Goal: Information Seeking & Learning: Learn about a topic

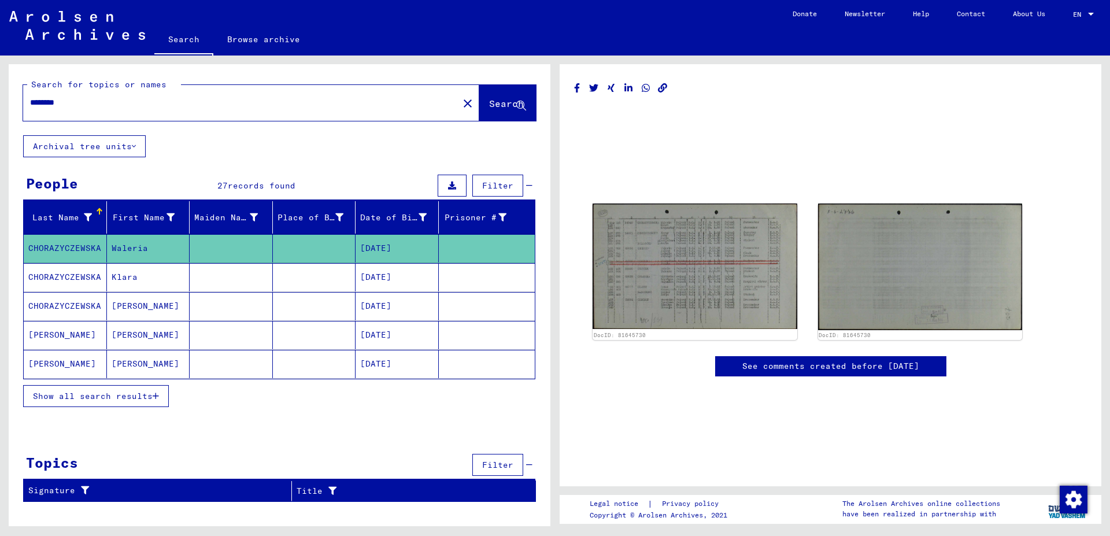
click at [157, 394] on icon "button" at bounding box center [156, 396] width 6 height 8
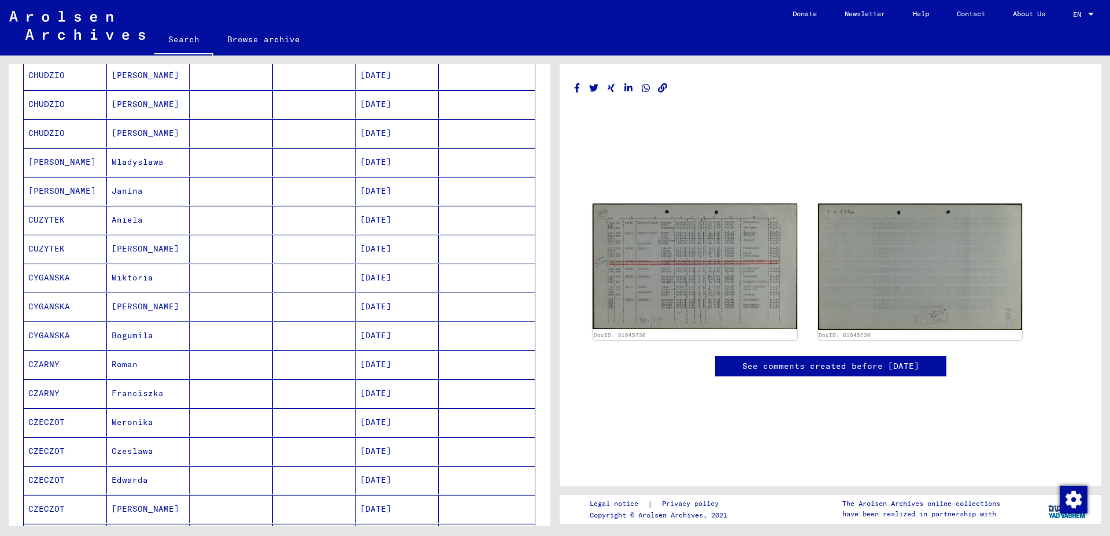
scroll to position [405, 0]
click at [68, 509] on mat-cell "CZECZOT" at bounding box center [65, 508] width 83 height 28
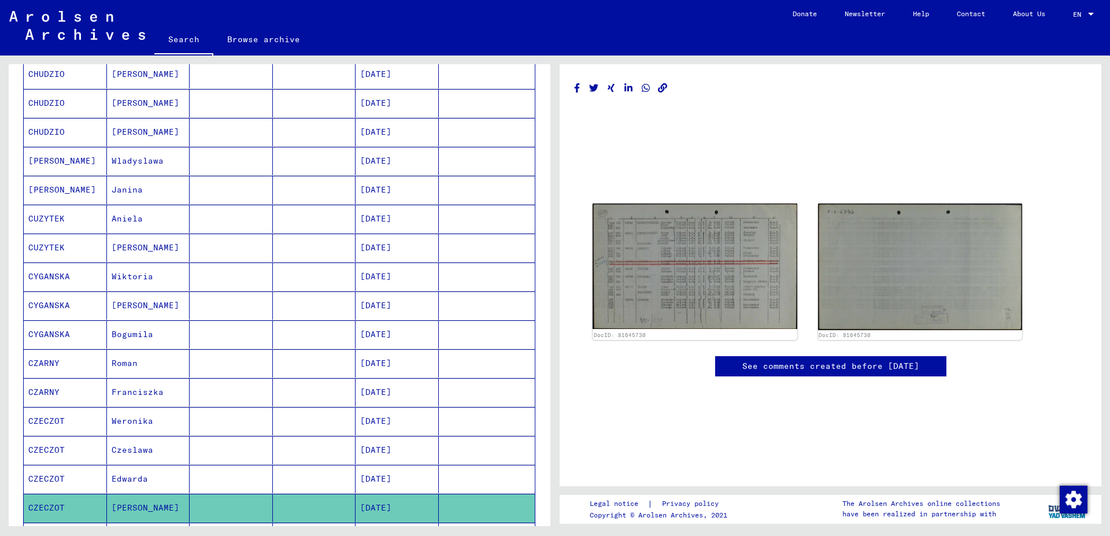
click at [68, 509] on mat-cell "CZECZOT" at bounding box center [65, 508] width 83 height 28
click at [186, 504] on mat-cell "[PERSON_NAME]" at bounding box center [148, 508] width 83 height 28
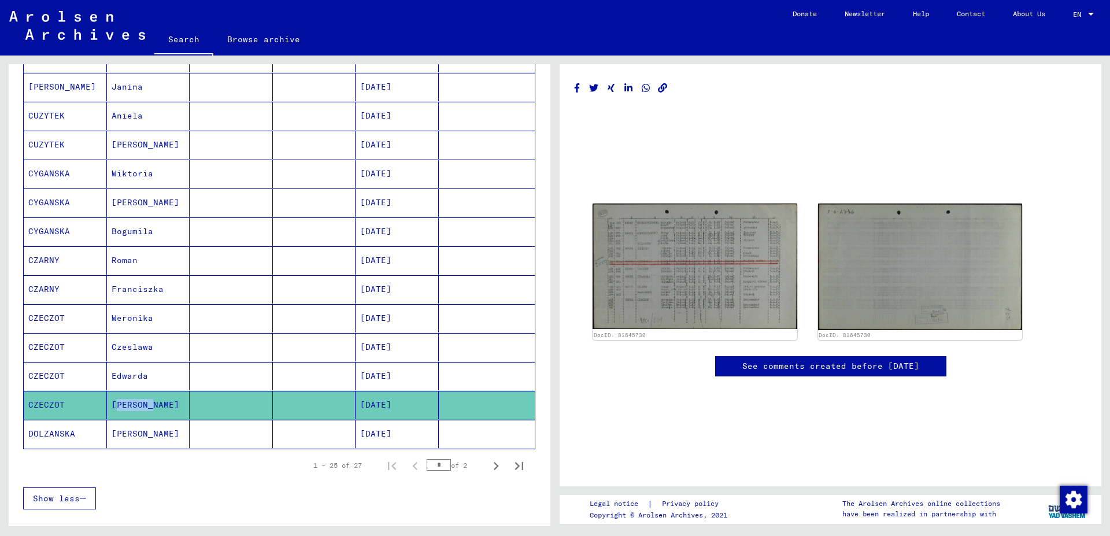
scroll to position [518, 0]
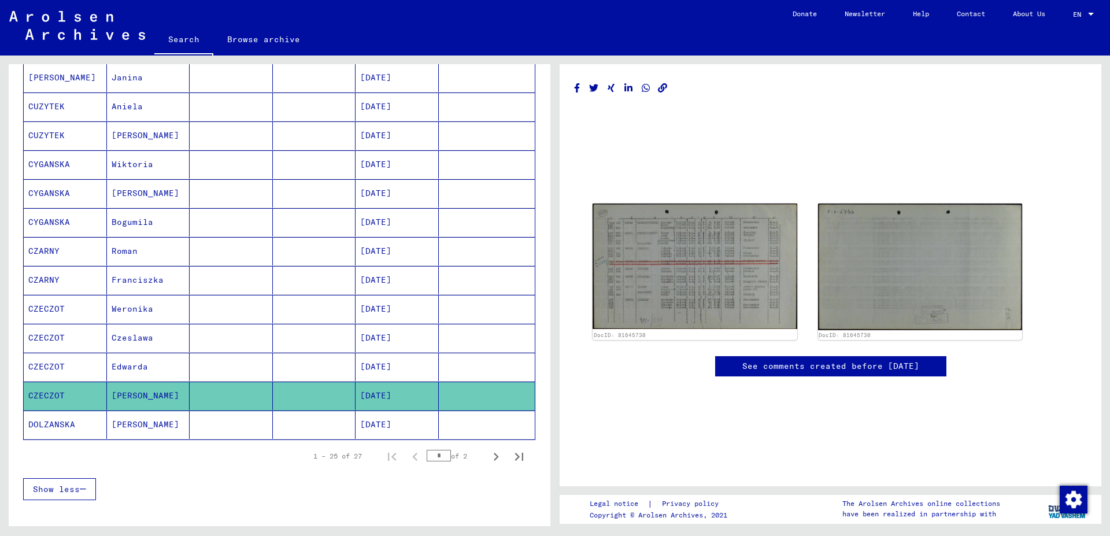
click at [401, 399] on mat-cell "[DATE]" at bounding box center [397, 396] width 83 height 28
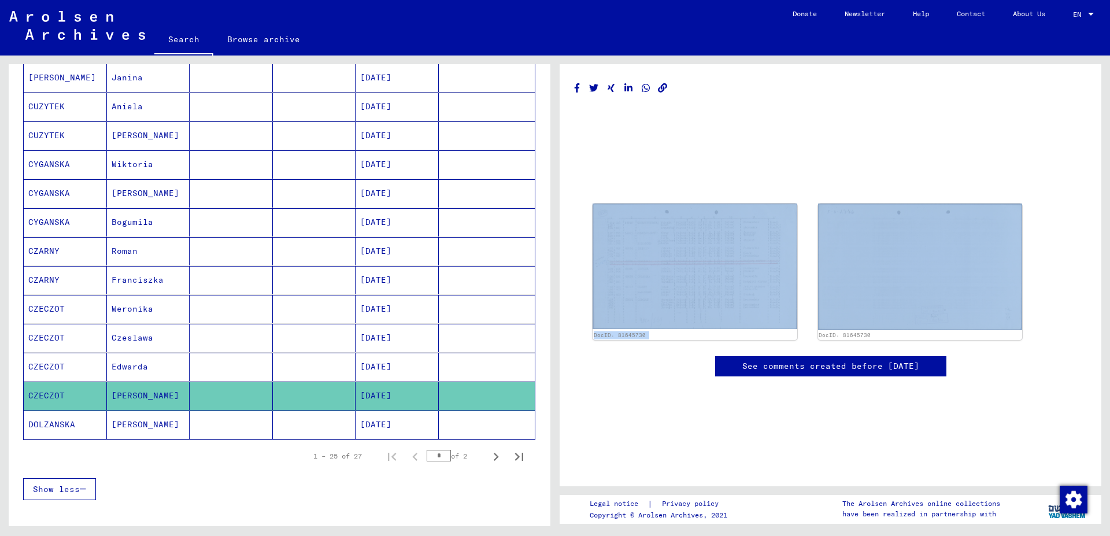
drag, startPoint x: 1109, startPoint y: 319, endPoint x: 1110, endPoint y: 92, distance: 227.3
click at [1110, 92] on div "DocID: 81645730 DocID: 81645730 See comments created before [DATE] Legal notice…" at bounding box center [833, 291] width 555 height 471
click at [176, 38] on link "Search" at bounding box center [183, 40] width 59 height 30
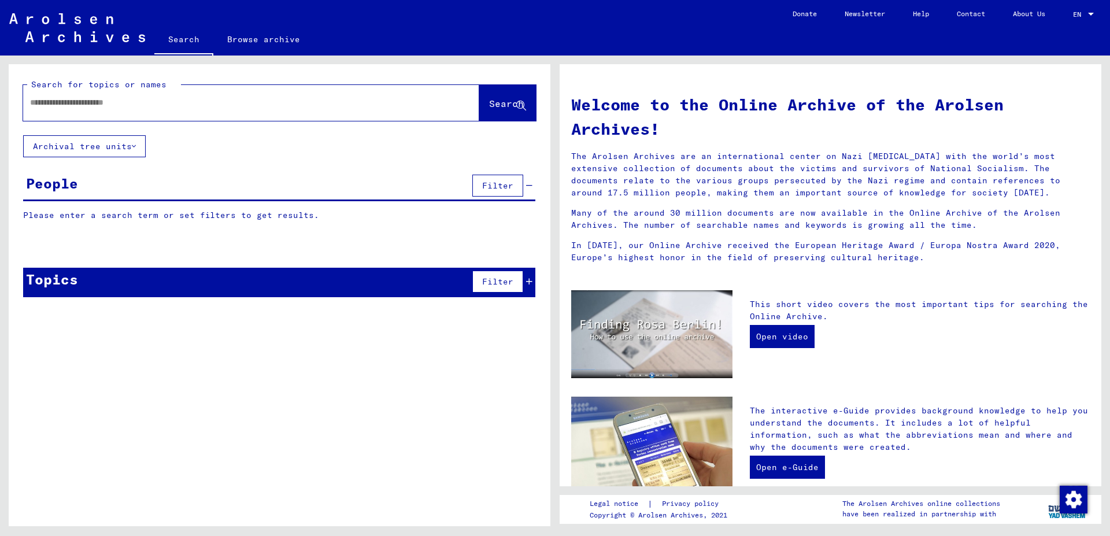
click at [211, 108] on input "text" at bounding box center [237, 103] width 415 height 12
type input "*******"
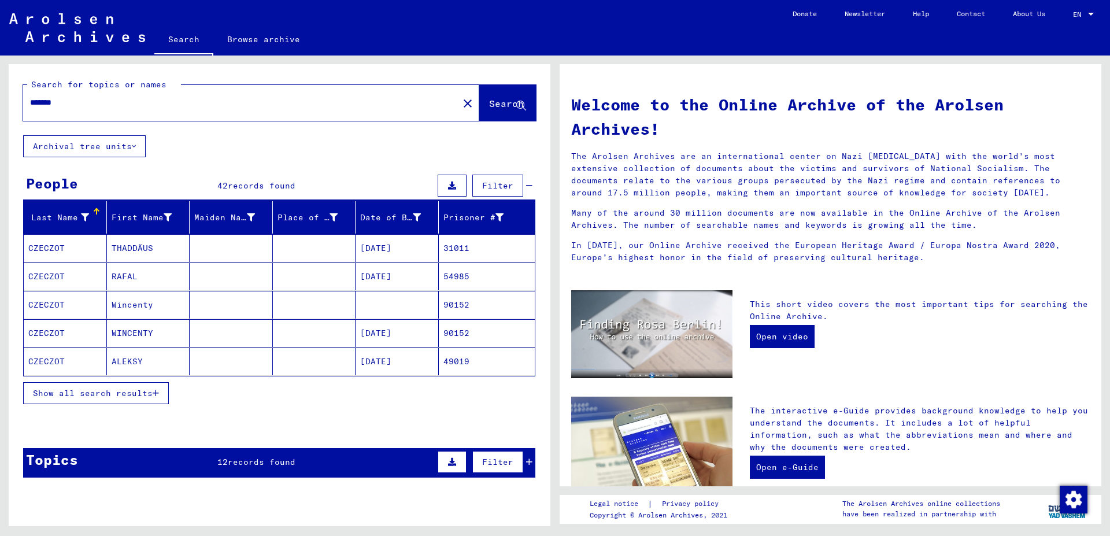
click at [158, 400] on button "Show all search results" at bounding box center [96, 393] width 146 height 22
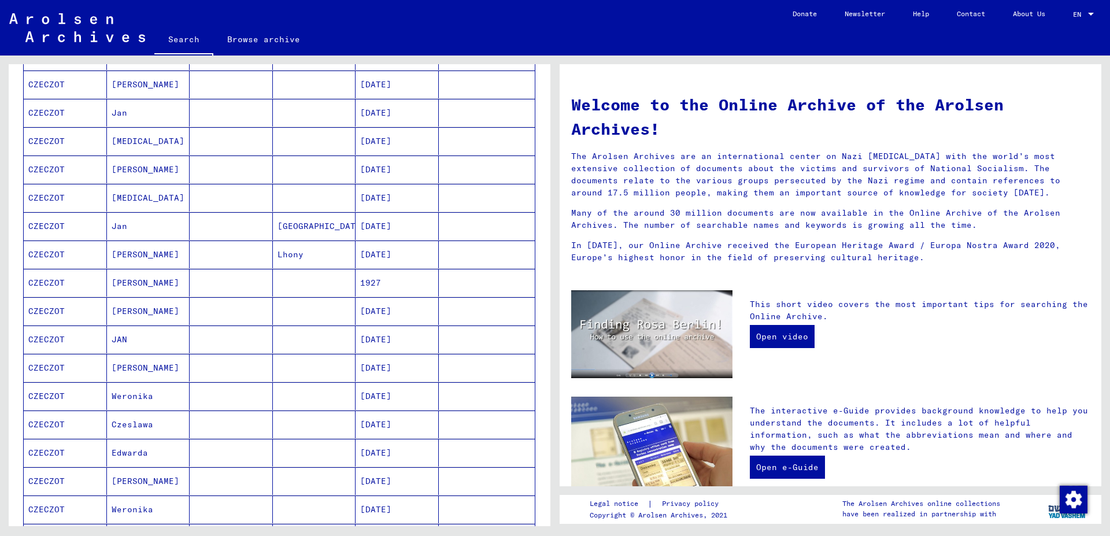
scroll to position [366, 0]
click at [318, 481] on mat-cell at bounding box center [314, 478] width 83 height 28
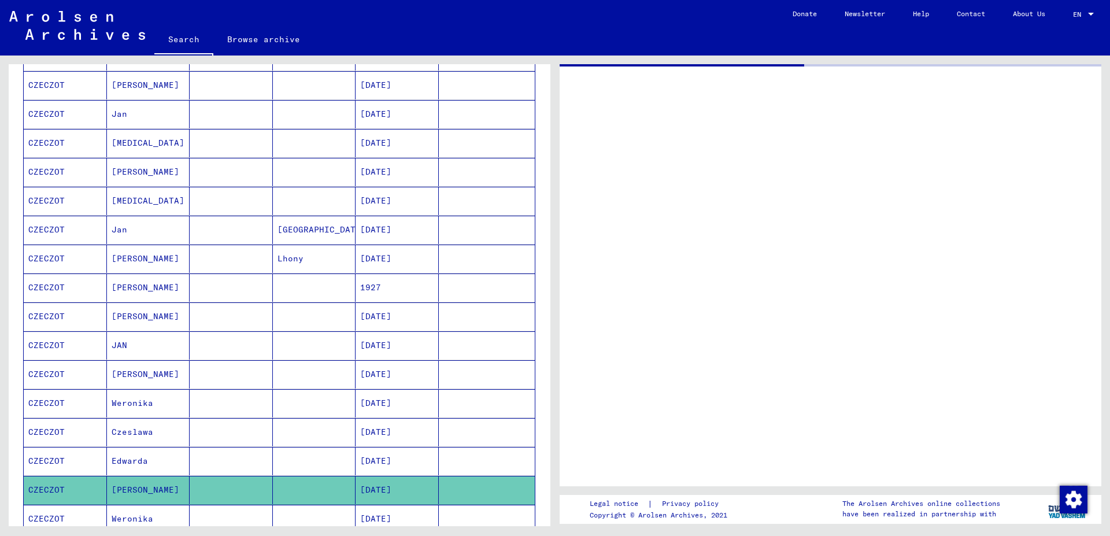
scroll to position [369, 0]
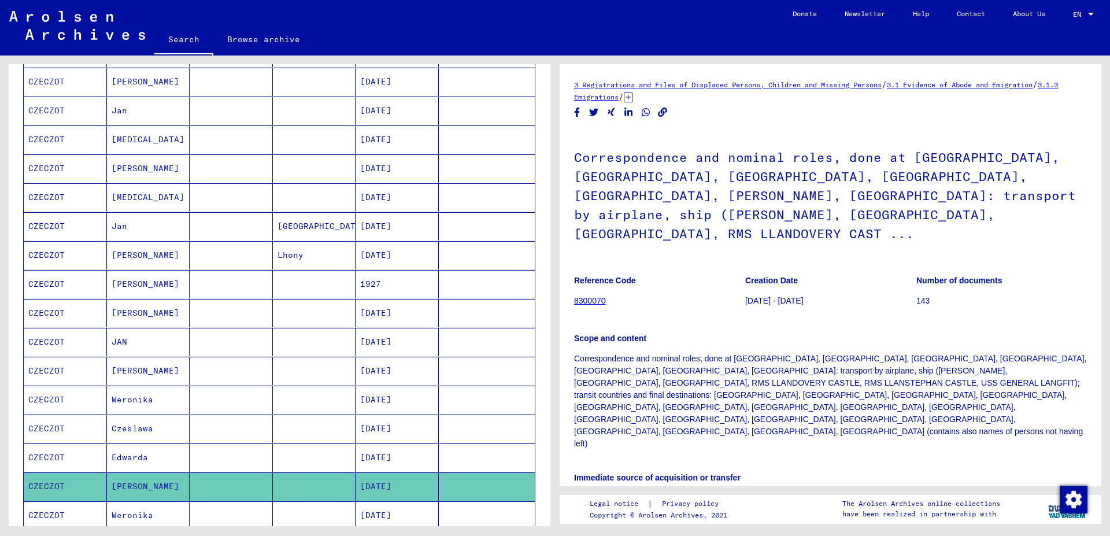
drag, startPoint x: 1102, startPoint y: 231, endPoint x: 1098, endPoint y: 243, distance: 13.4
click at [1098, 243] on div "3 Registrations and Files of Displaced Persons, Children and Missing Persons / …" at bounding box center [833, 291] width 555 height 471
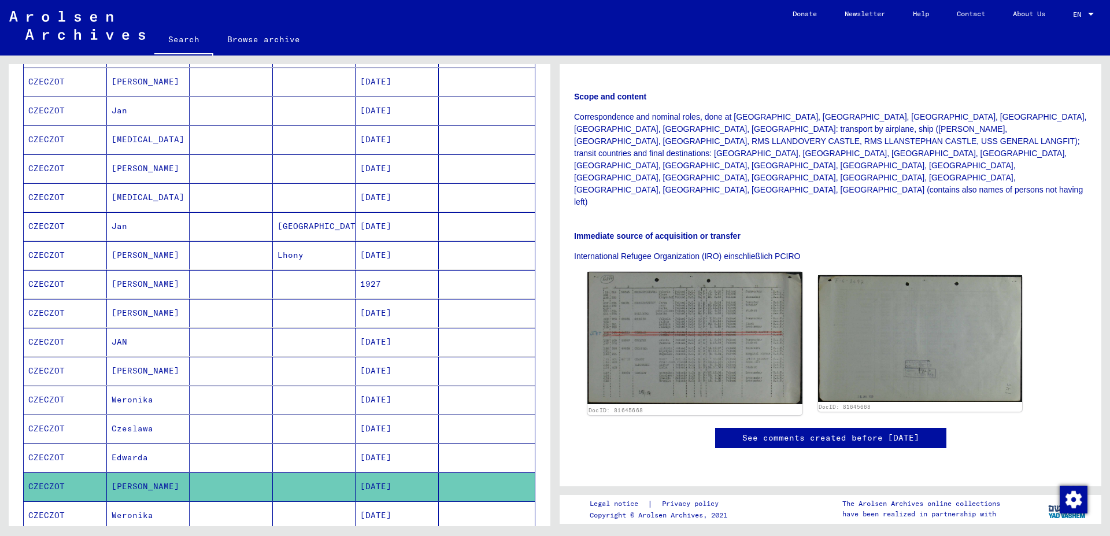
click at [732, 272] on img at bounding box center [695, 338] width 215 height 132
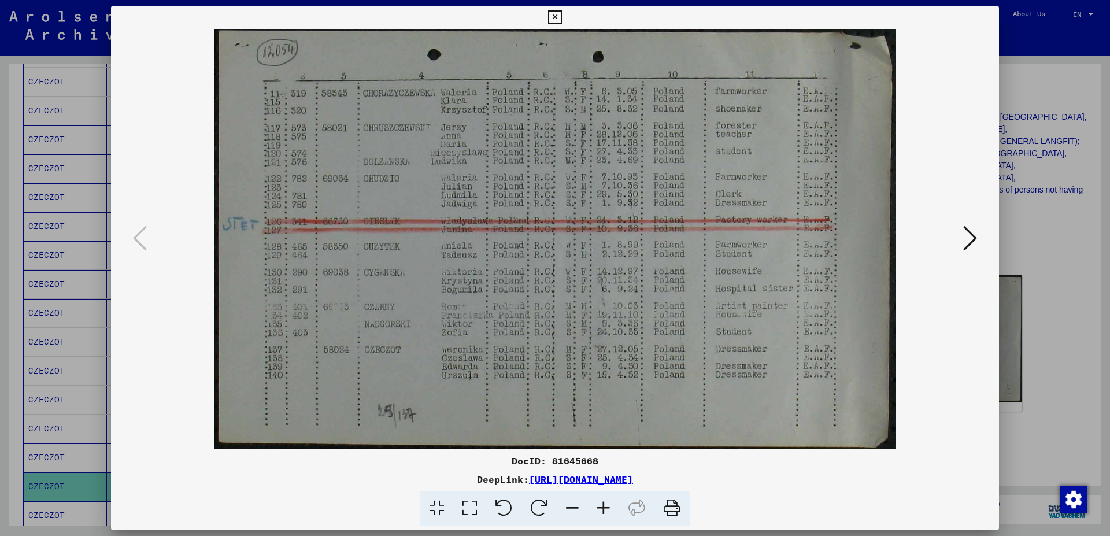
click at [976, 233] on icon at bounding box center [971, 238] width 14 height 28
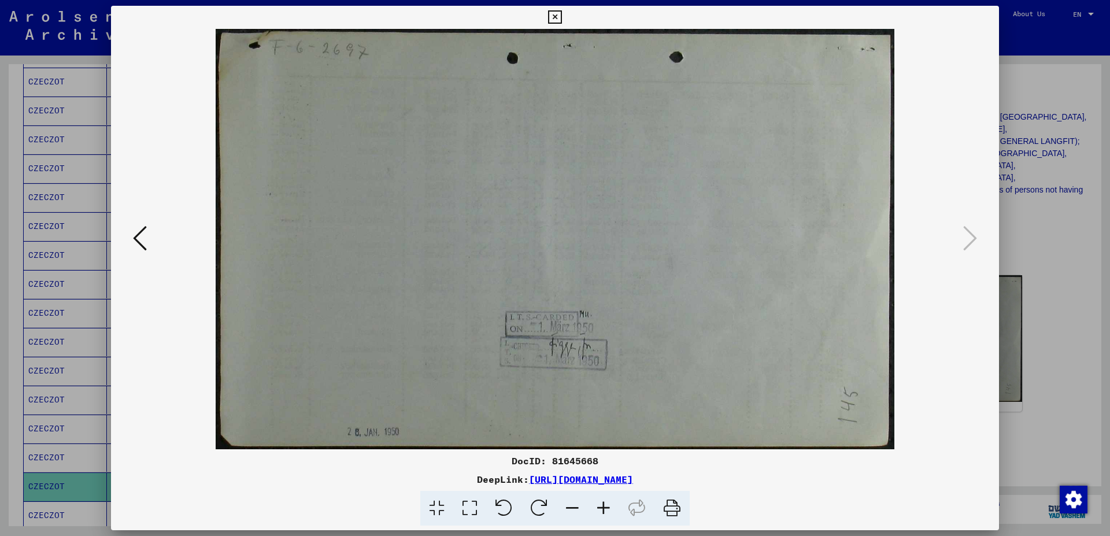
click at [135, 236] on icon at bounding box center [140, 238] width 14 height 28
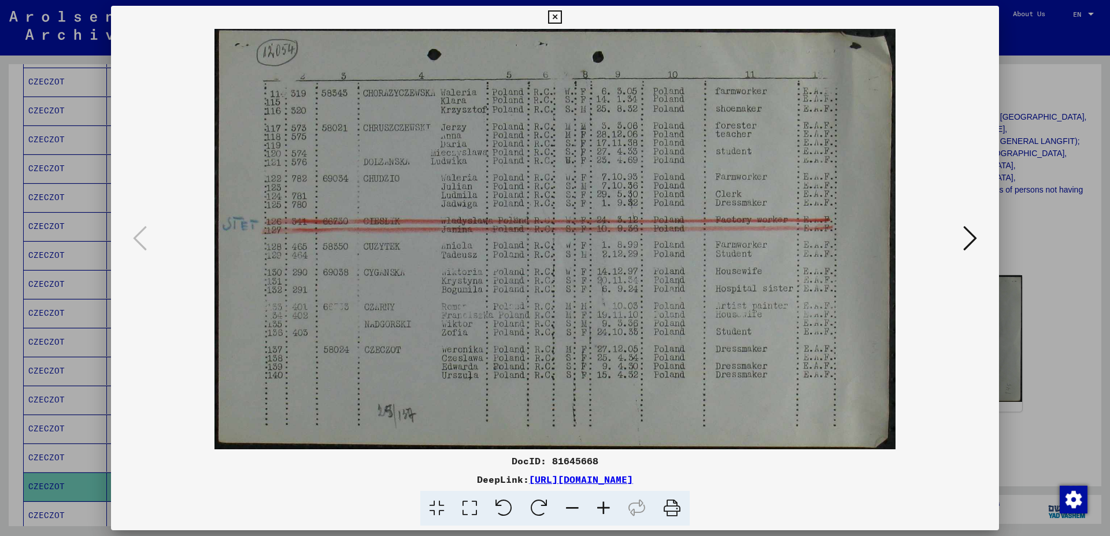
click at [562, 20] on icon at bounding box center [554, 17] width 13 height 14
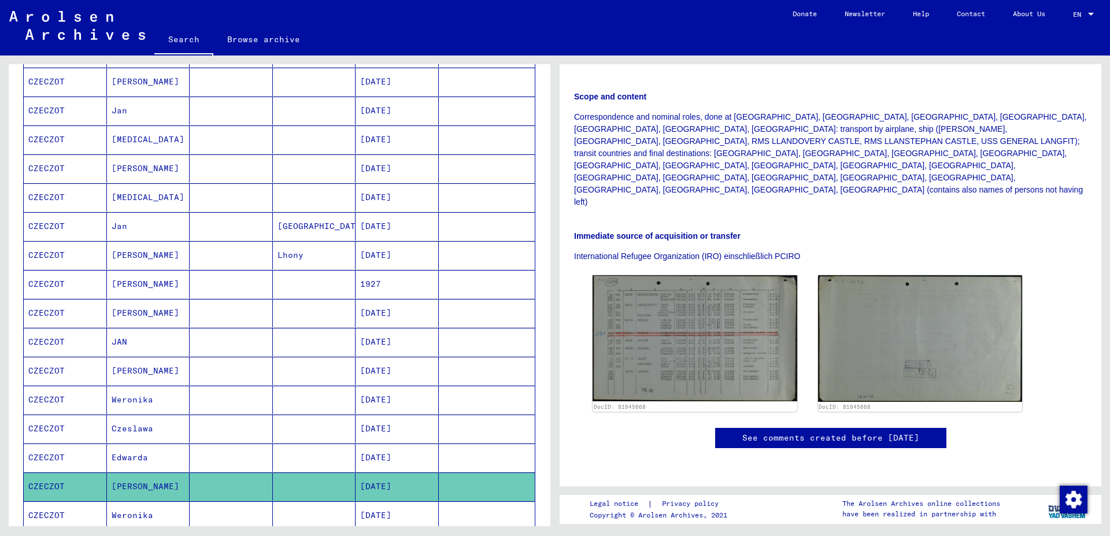
scroll to position [0, 0]
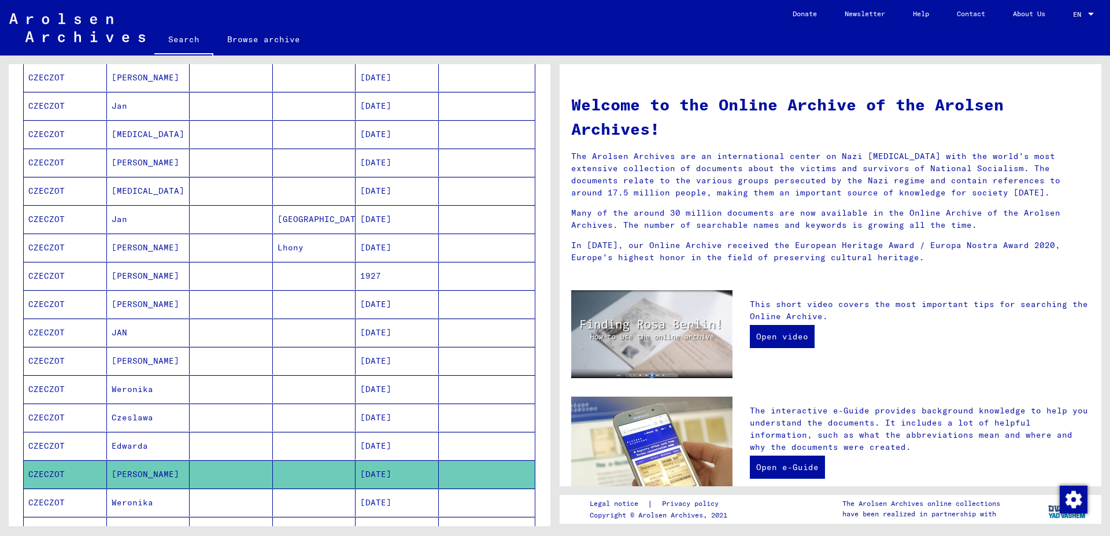
scroll to position [366, 0]
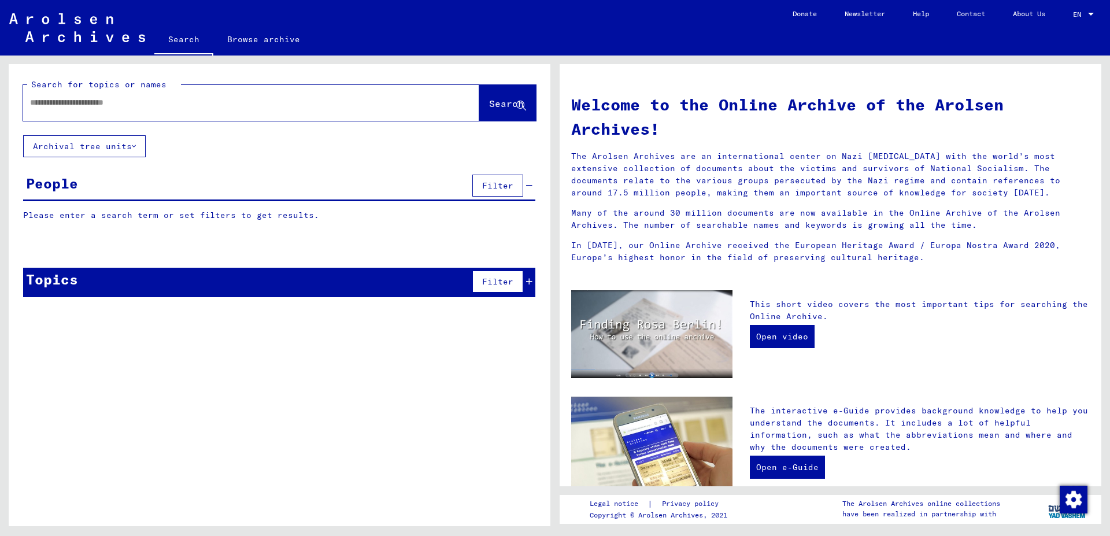
click at [78, 98] on input "text" at bounding box center [237, 103] width 415 height 12
type input "*****"
click at [483, 113] on button "Search" at bounding box center [507, 103] width 57 height 36
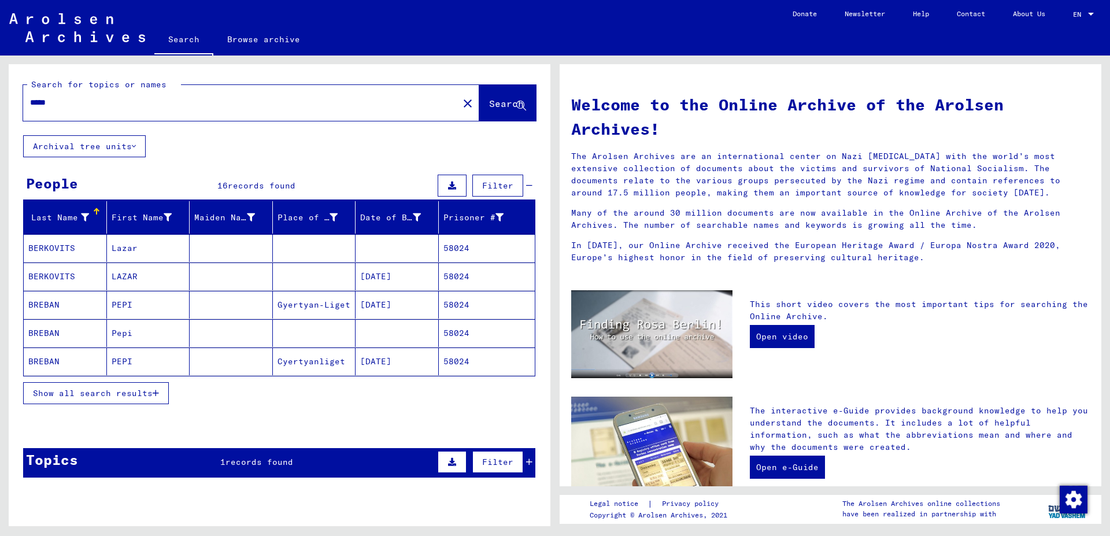
click at [137, 390] on span "Show all search results" at bounding box center [93, 393] width 120 height 10
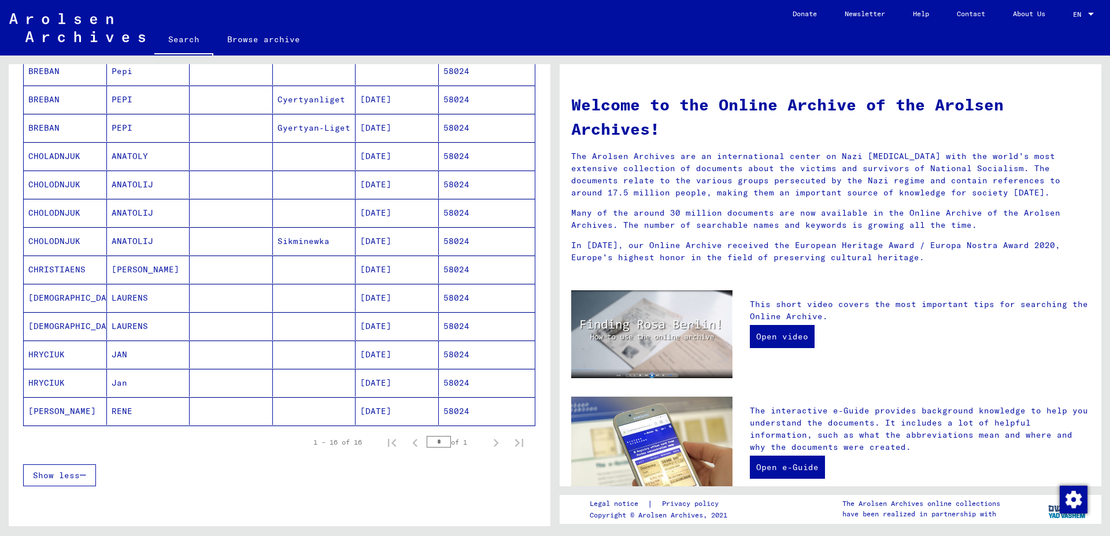
scroll to position [249, 0]
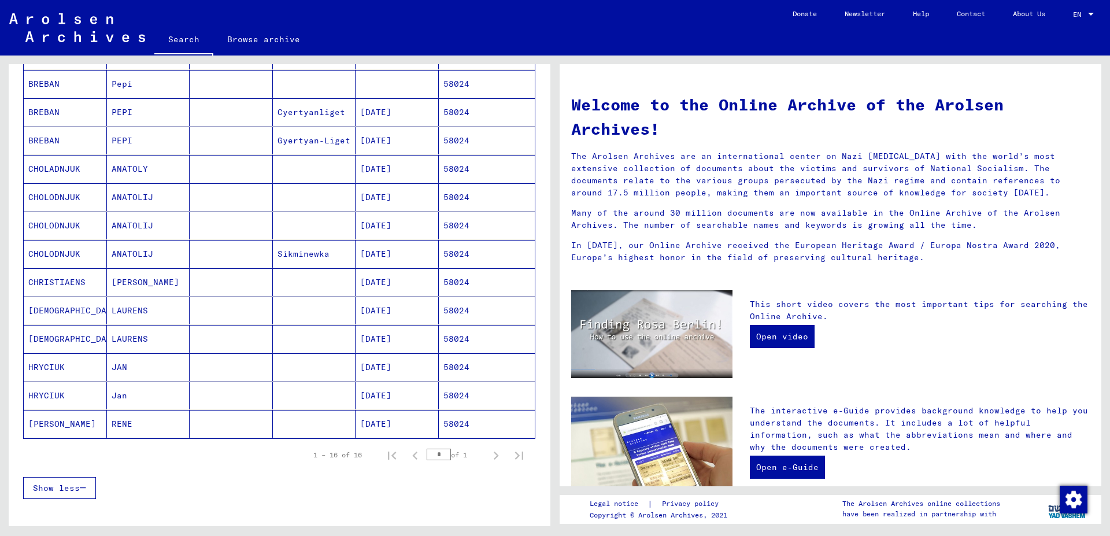
drag, startPoint x: 553, startPoint y: 356, endPoint x: 549, endPoint y: 363, distance: 7.8
click at [549, 363] on div "Search for topics or names ***** close Search Archival tree units People 16 rec…" at bounding box center [277, 291] width 555 height 471
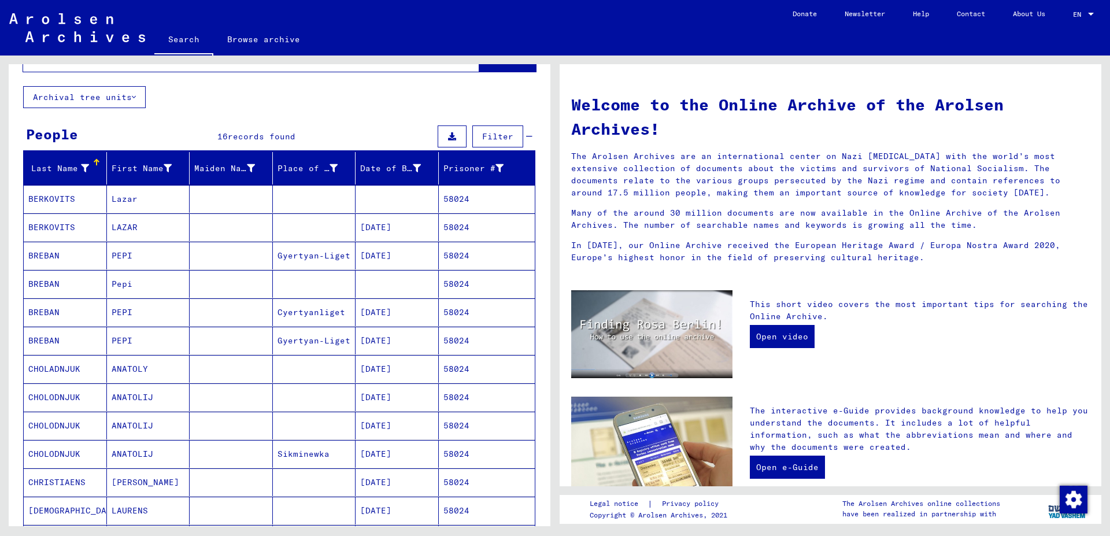
scroll to position [0, 0]
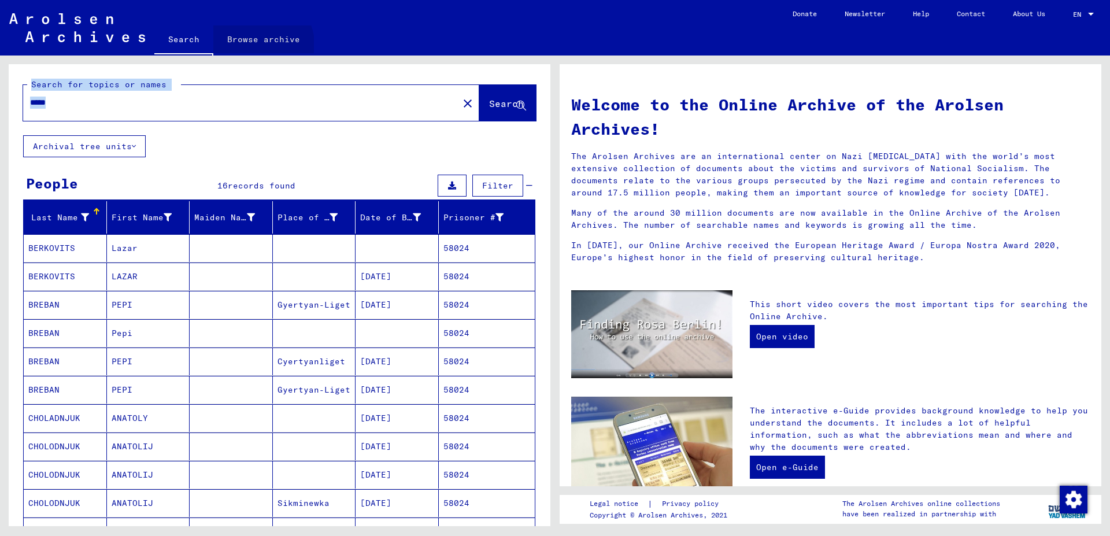
click at [248, 48] on link "Browse archive" at bounding box center [263, 39] width 101 height 28
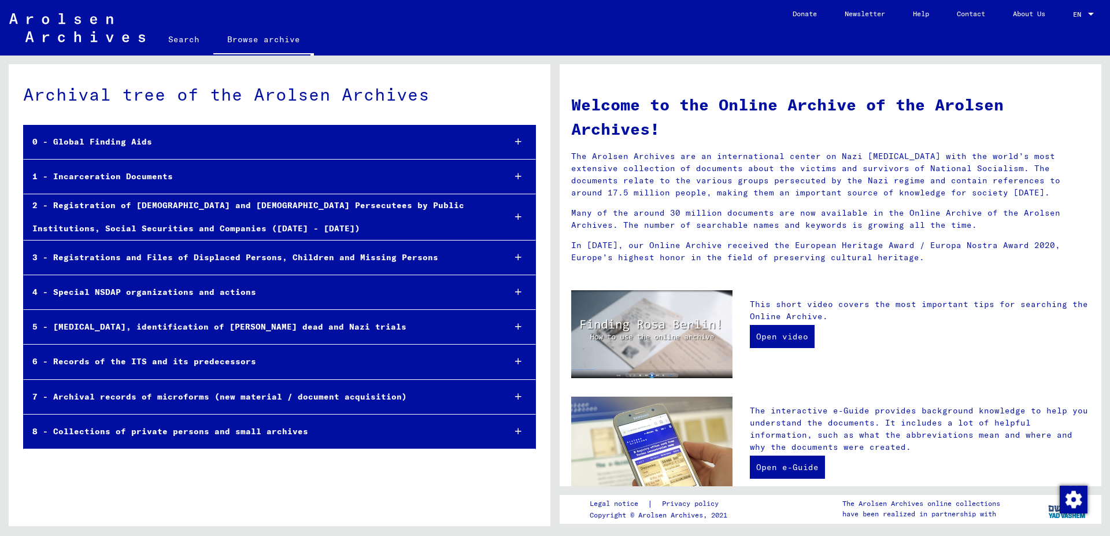
click at [113, 437] on div "8 - Collections of private persons and small archives" at bounding box center [260, 431] width 472 height 23
